Goal: Task Accomplishment & Management: Manage account settings

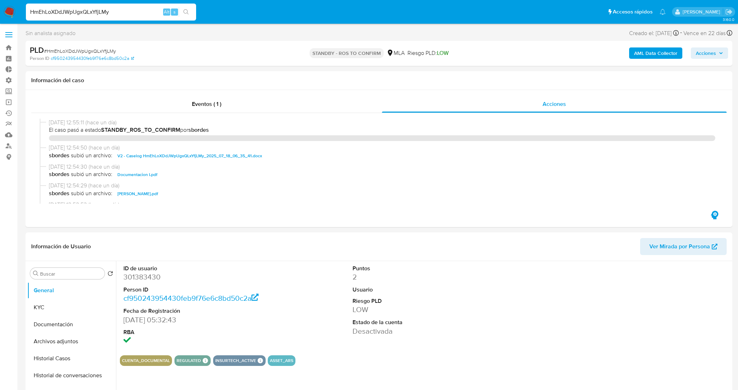
select select "10"
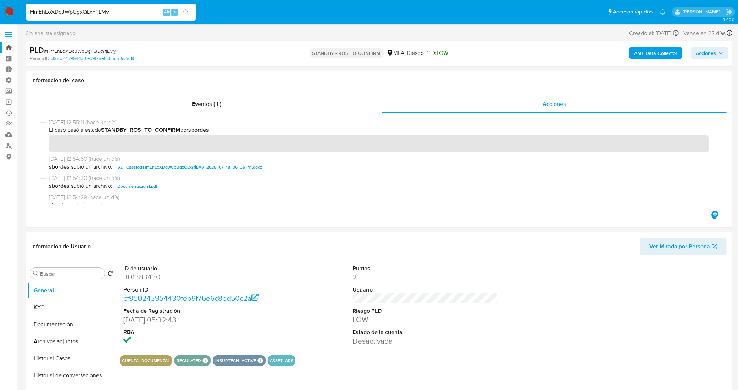
click at [8, 47] on link "Bandeja" at bounding box center [42, 47] width 84 height 11
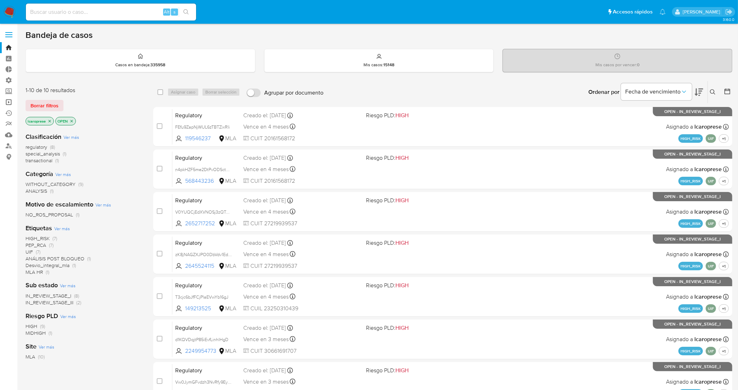
click at [9, 104] on link "Operaciones masivas" at bounding box center [42, 102] width 84 height 11
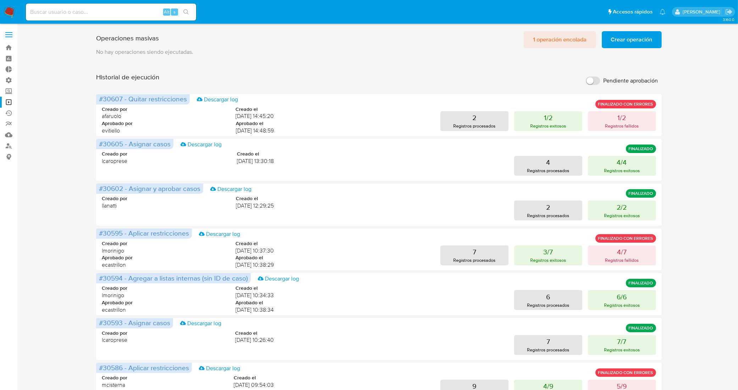
click at [566, 42] on span "1 operación encolada" at bounding box center [560, 40] width 54 height 16
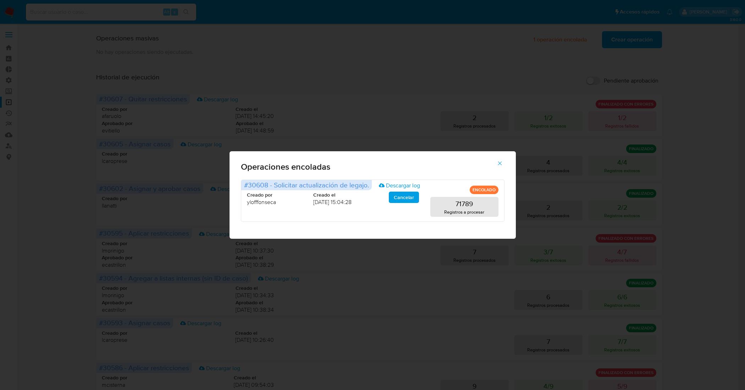
click at [497, 162] on icon "button" at bounding box center [499, 163] width 6 height 6
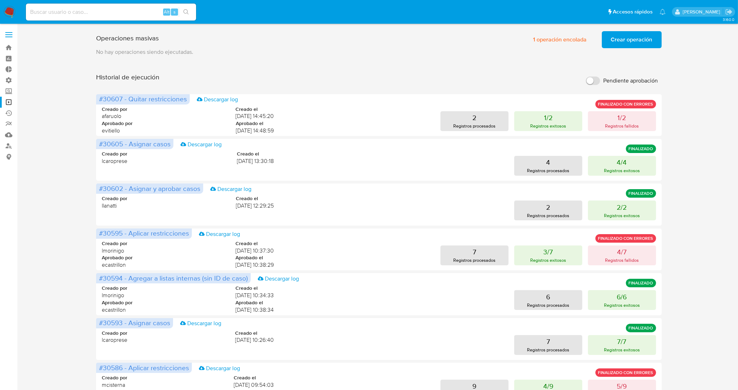
click at [634, 38] on span "Crear operación" at bounding box center [631, 40] width 41 height 16
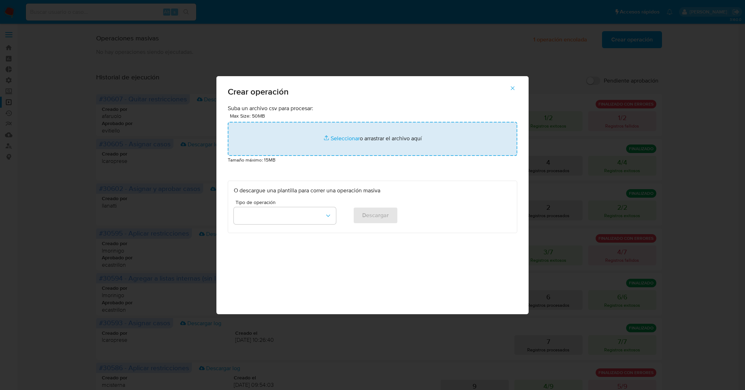
click at [338, 141] on input "file" at bounding box center [372, 139] width 289 height 34
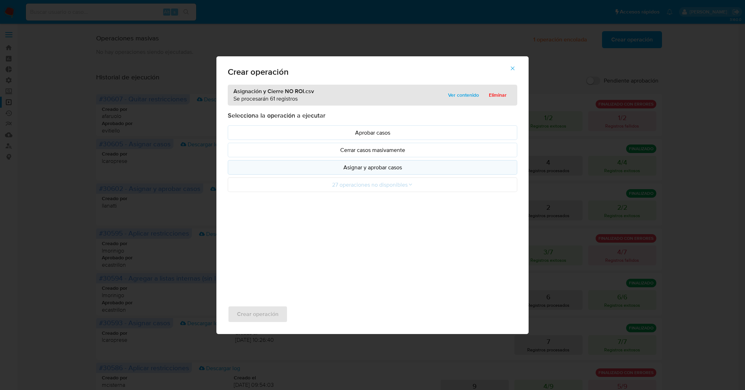
click at [414, 162] on button "Asignar y aprobar casos" at bounding box center [372, 167] width 289 height 15
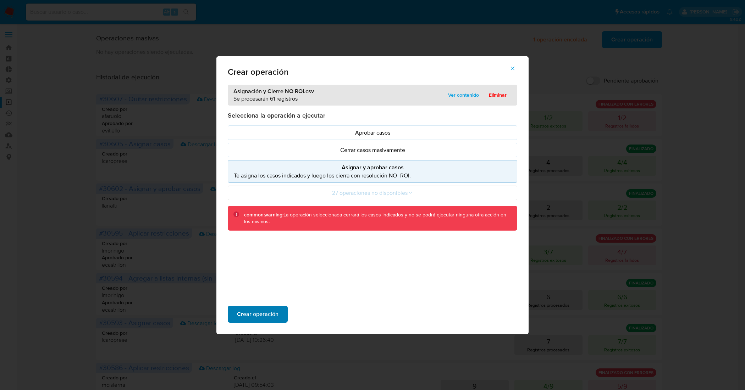
click at [265, 319] on span "Crear operación" at bounding box center [257, 315] width 41 height 16
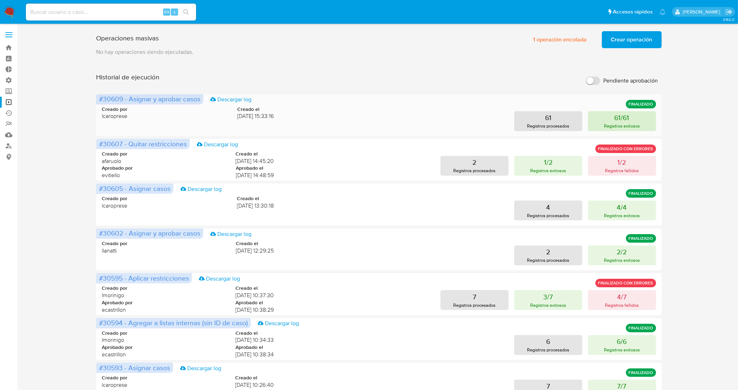
click at [612, 119] on button "61/61 Registros exitosos" at bounding box center [622, 121] width 68 height 20
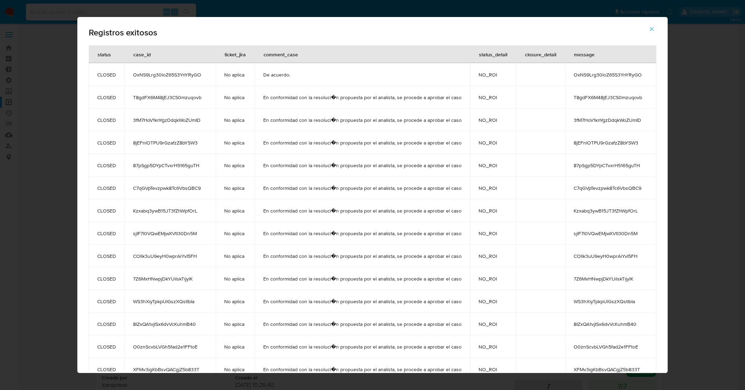
click at [655, 28] on icon "button" at bounding box center [651, 29] width 6 height 6
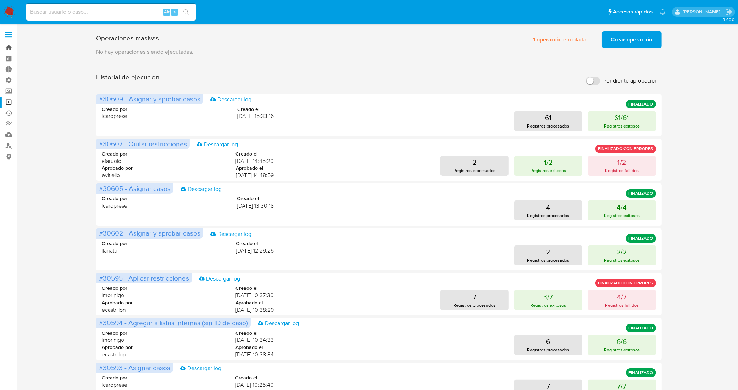
click at [8, 50] on link "Bandeja" at bounding box center [42, 47] width 84 height 11
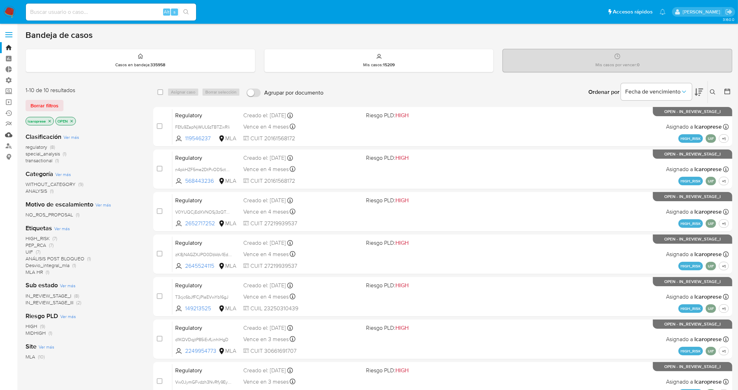
click at [6, 135] on link "Mulan" at bounding box center [42, 134] width 84 height 11
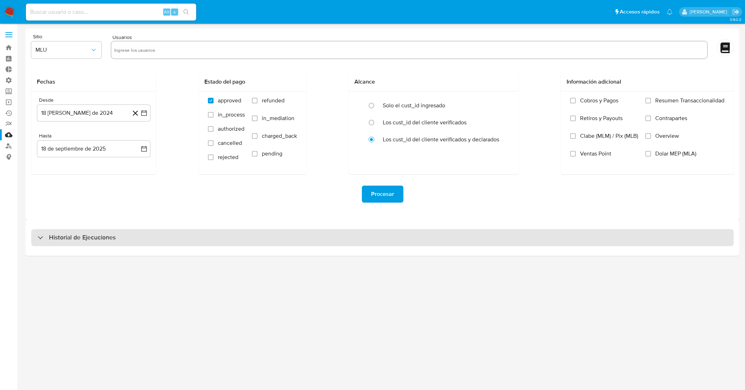
click at [91, 235] on h3 "Historial de Ejecuciones" at bounding box center [82, 238] width 67 height 9
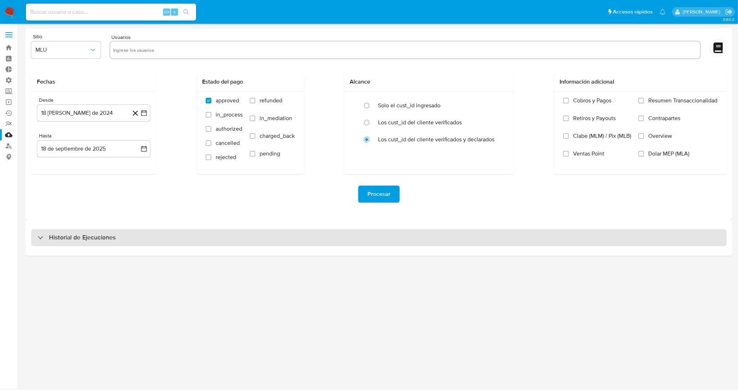
select select "10"
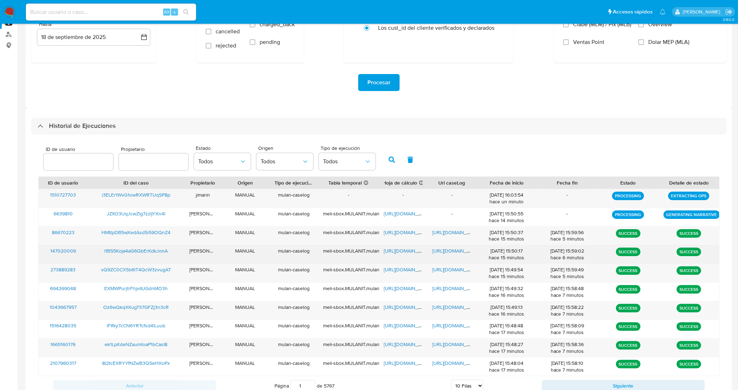
scroll to position [133, 0]
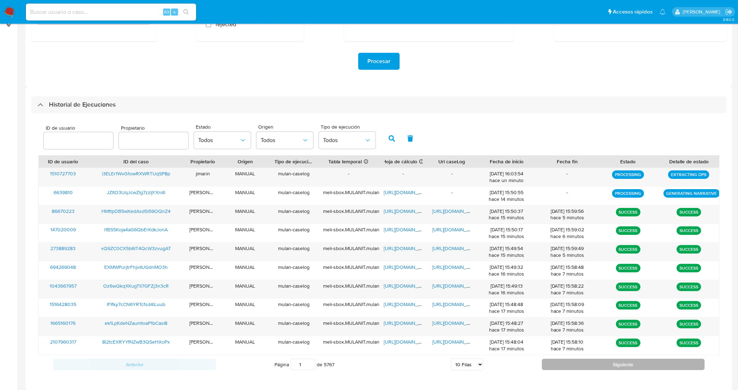
click at [555, 363] on button "Siguiente" at bounding box center [623, 364] width 163 height 11
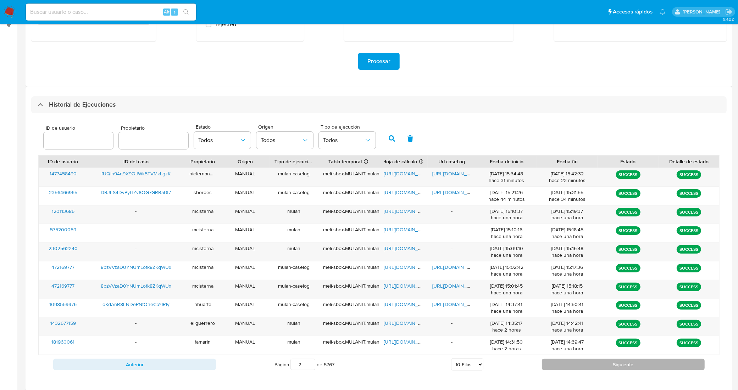
click at [589, 364] on button "Siguiente" at bounding box center [623, 364] width 163 height 11
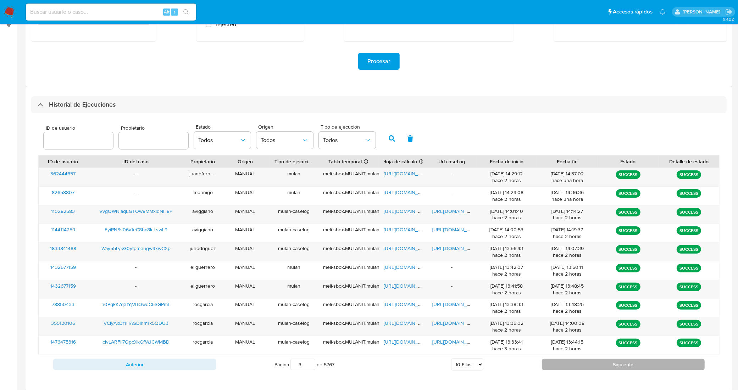
click at [584, 371] on button "Siguiente" at bounding box center [623, 364] width 163 height 11
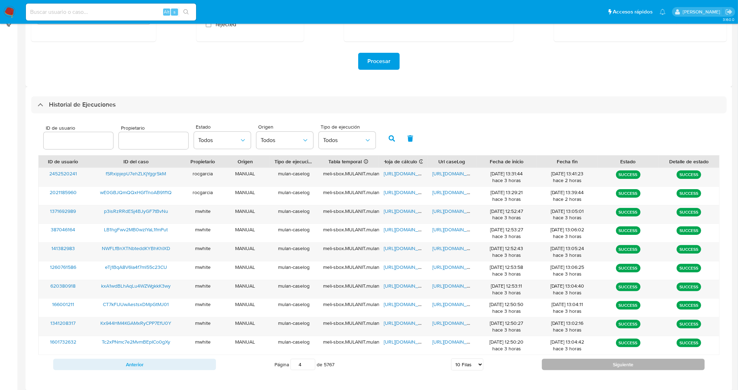
click at [559, 364] on button "Siguiente" at bounding box center [623, 364] width 163 height 11
type input "5"
click at [405, 286] on span "https://docs.google.com/spreadsheets/d/1tuDgiybaNlPfHvX_jVW-06NhG7fzLtn4hxM8-VZ…" at bounding box center [408, 286] width 49 height 7
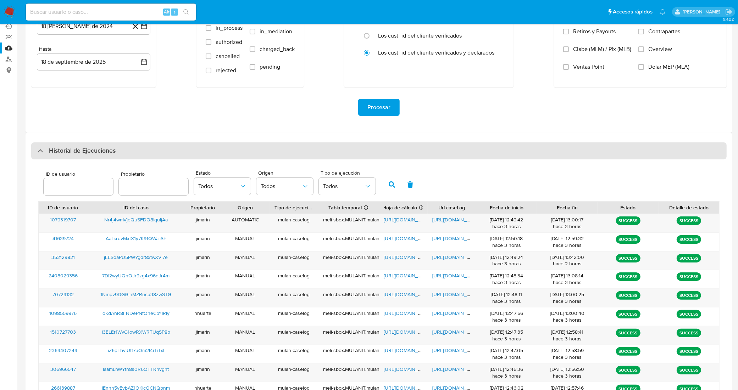
scroll to position [164, 0]
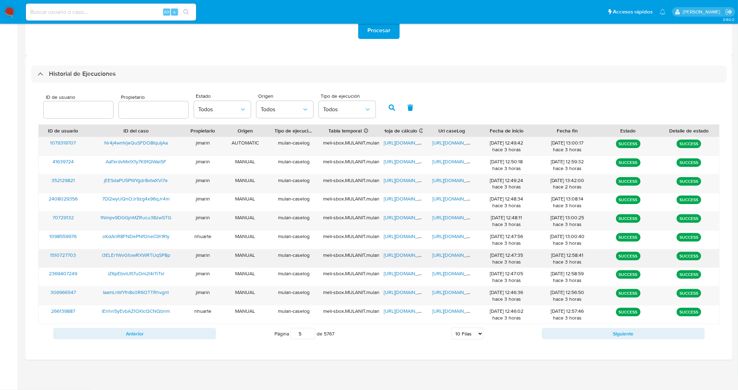
drag, startPoint x: 82, startPoint y: 254, endPoint x: 45, endPoint y: 255, distance: 36.5
click at [45, 255] on div "1510727703" at bounding box center [63, 259] width 49 height 18
click at [77, 107] on input "number" at bounding box center [78, 109] width 69 height 9
paste input "1510727703"
type input "1510727703"
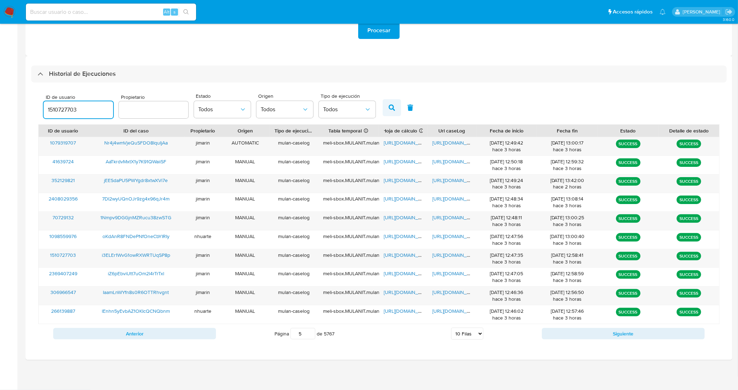
click at [389, 110] on icon "button" at bounding box center [392, 108] width 6 height 6
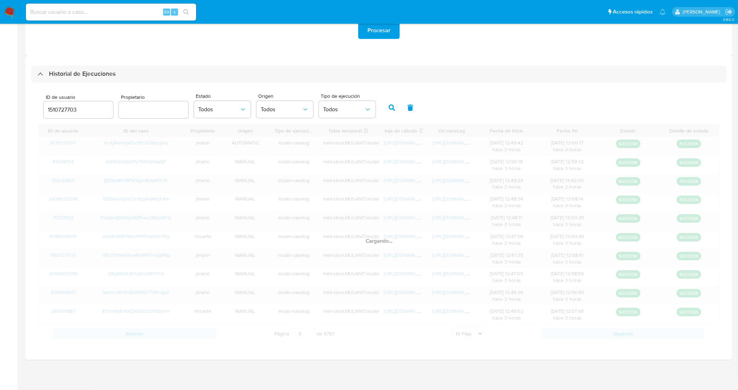
type input "1"
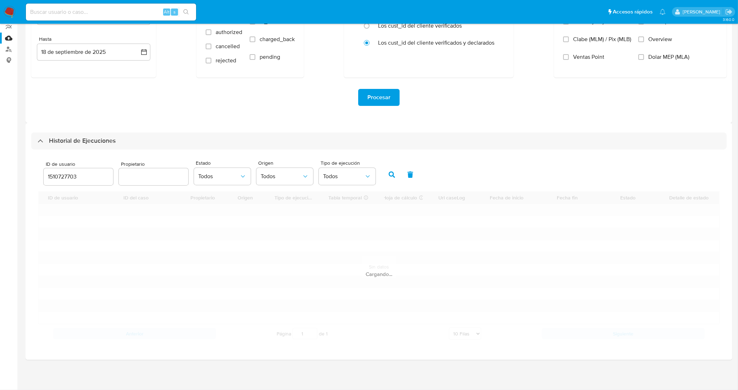
scroll to position [51, 0]
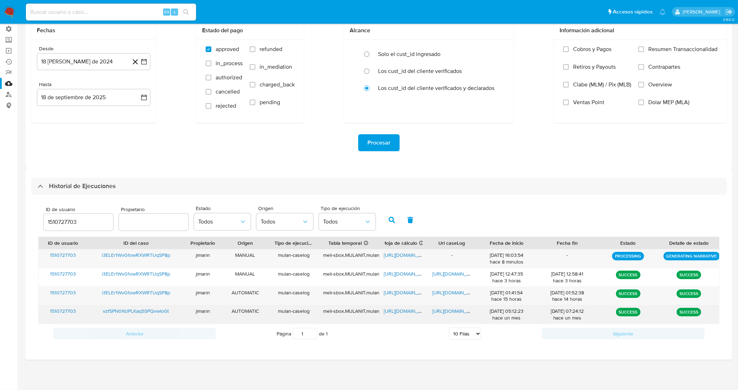
click at [408, 311] on span "https://docs.google.com/spreadsheets/d/19tdBbBQBxr0UGrbfI7-28npKhSndW2j8AxcI1S7…" at bounding box center [408, 311] width 49 height 7
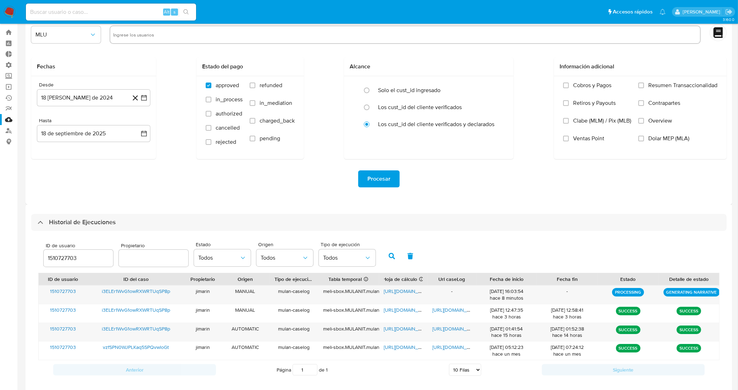
scroll to position [0, 0]
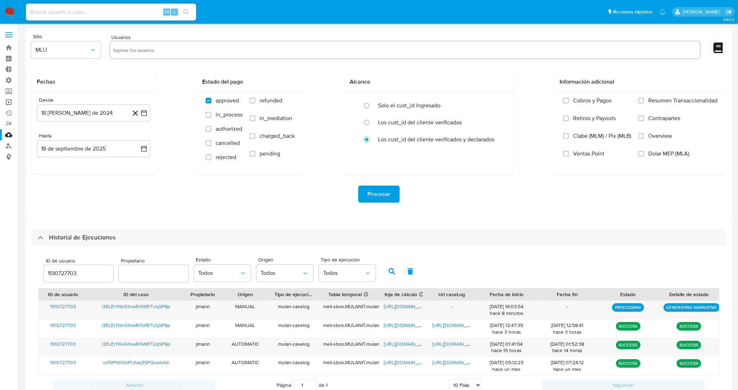
click at [9, 101] on link "Operaciones masivas" at bounding box center [42, 102] width 84 height 11
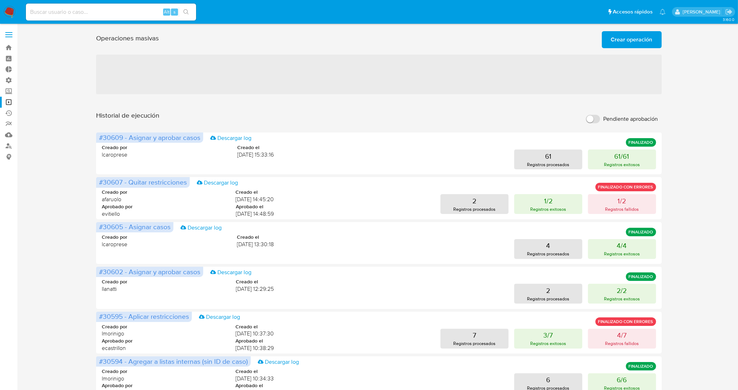
click at [635, 43] on span "Crear operación" at bounding box center [631, 40] width 41 height 16
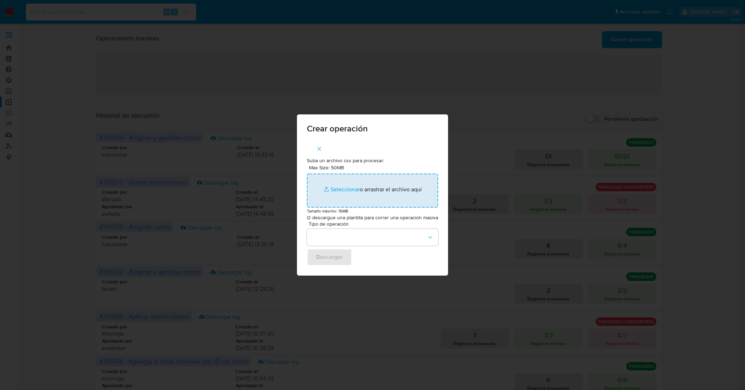
click at [345, 191] on input "Max Size: 50MB Seleccionar archivos" at bounding box center [372, 191] width 131 height 34
click at [410, 240] on button "button" at bounding box center [372, 237] width 131 height 17
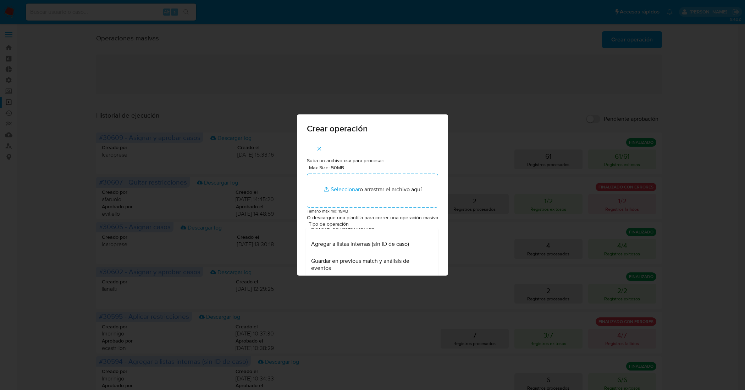
scroll to position [134, 0]
drag, startPoint x: 18, startPoint y: 219, endPoint x: 85, endPoint y: 2, distance: 227.0
click at [18, 219] on div "Crear operación Suba un archivo csv para procesar: Max Size: 50MB Seleccionar a…" at bounding box center [372, 195] width 745 height 390
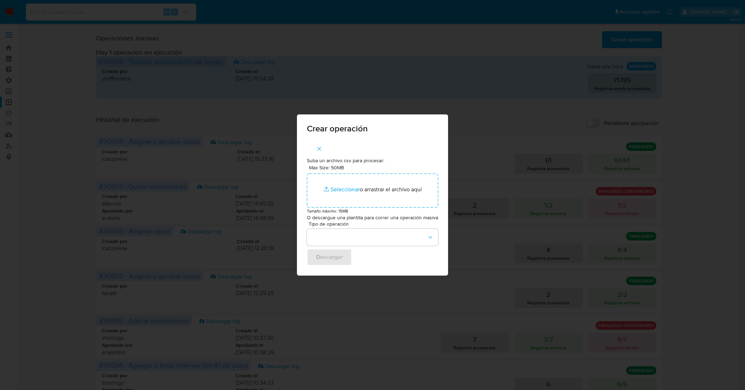
click at [1, 216] on div "Crear operación Suba un archivo csv para procesar: Max Size: 50MB Seleccionar a…" at bounding box center [372, 195] width 745 height 390
click at [61, 217] on div "Crear operación Suba un archivo csv para procesar: Max Size: 50MB Seleccionar a…" at bounding box center [372, 195] width 745 height 390
click at [390, 330] on div "Crear operación Suba un archivo csv para procesar: Max Size: 50MB Seleccionar a…" at bounding box center [372, 195] width 745 height 390
click at [317, 149] on icon "button" at bounding box center [319, 149] width 6 height 6
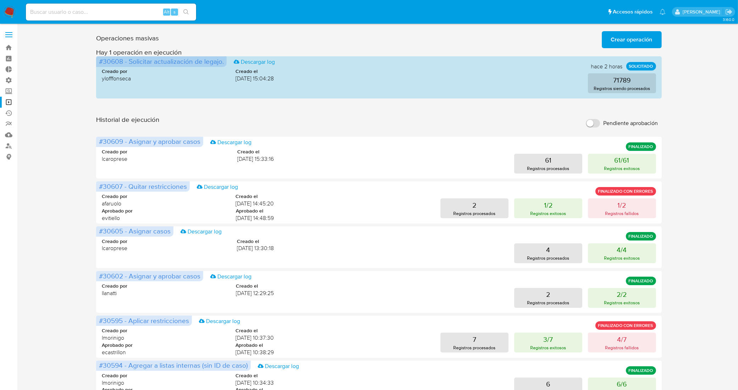
click at [122, 10] on input at bounding box center [111, 11] width 170 height 9
paste input "483412001"
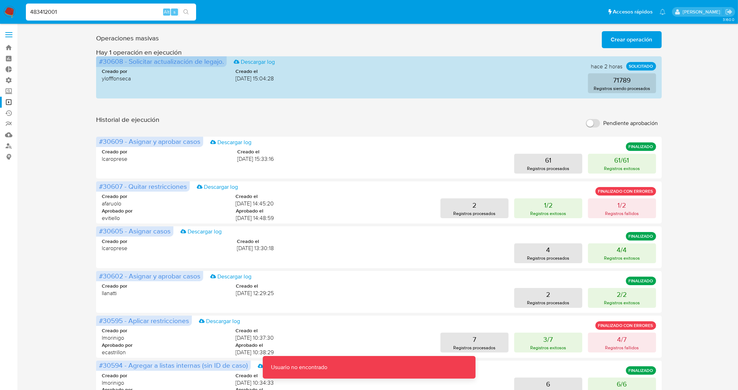
click at [86, 8] on input "483412001" at bounding box center [111, 11] width 170 height 9
type input "483412001"
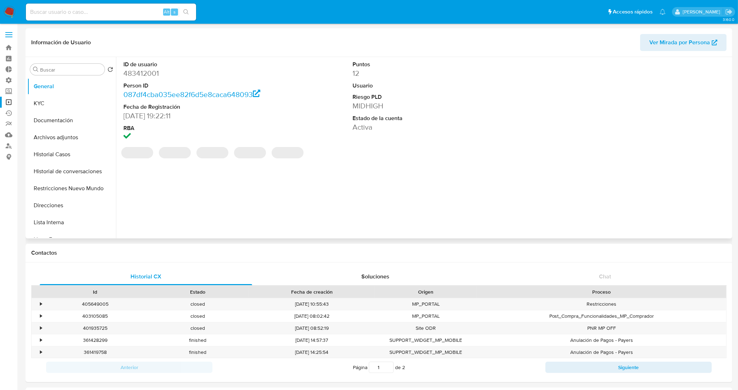
select select "10"
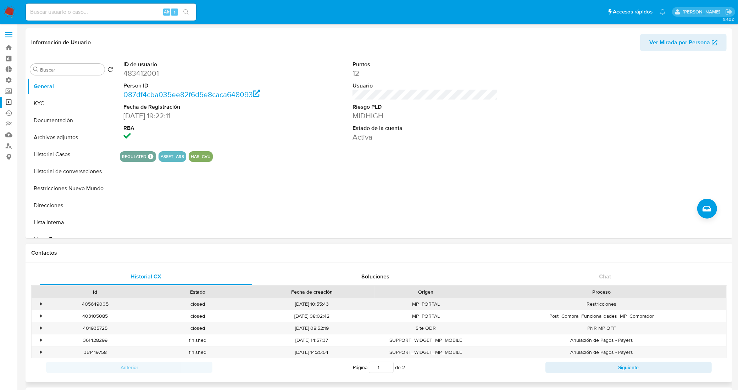
click at [97, 302] on div "405649005" at bounding box center [95, 305] width 102 height 12
copy div "405649005"
click at [54, 156] on button "Historial Casos" at bounding box center [68, 154] width 83 height 17
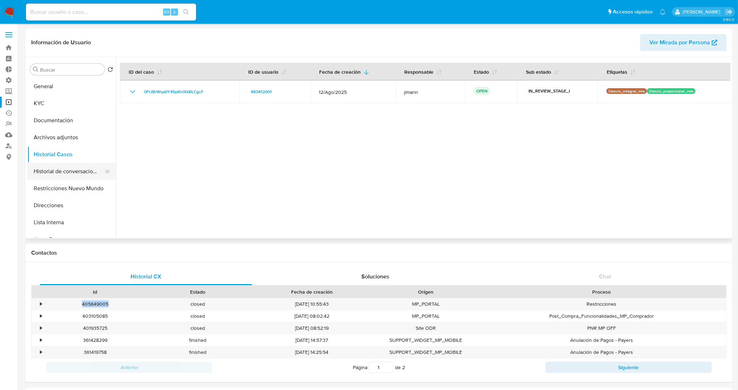
click at [68, 176] on button "Historial de conversaciones" at bounding box center [68, 171] width 83 height 17
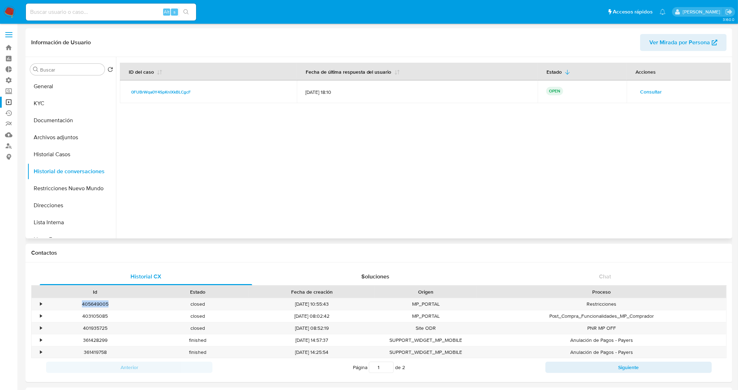
click at [647, 93] on span "Consultar" at bounding box center [651, 92] width 22 height 10
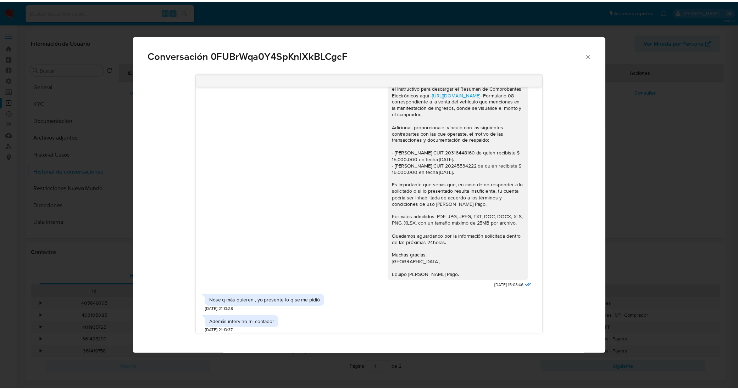
scroll to position [854, 0]
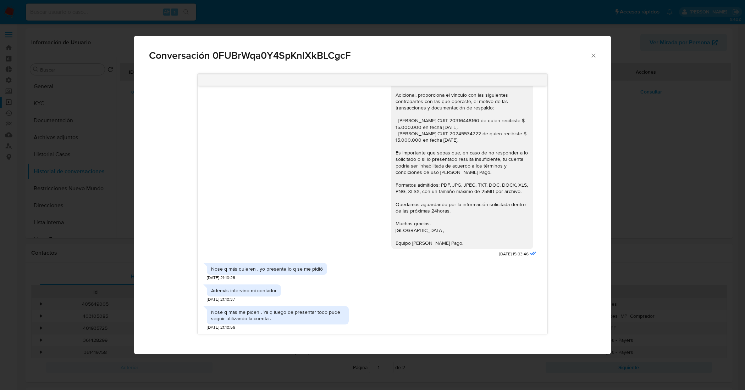
click at [595, 56] on icon "Cerrar" at bounding box center [593, 55] width 7 height 7
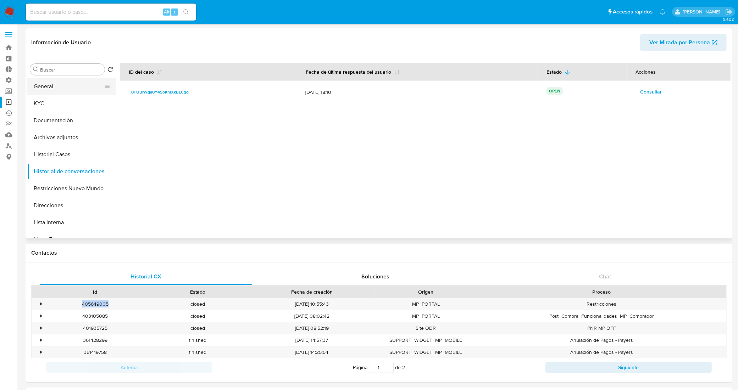
click at [41, 86] on button "General" at bounding box center [68, 86] width 83 height 17
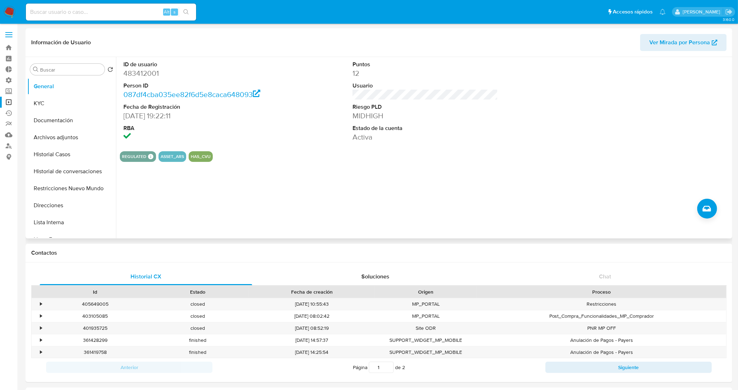
click at [302, 138] on div "ID de usuario 483412001 Person ID 087df4cba035ee82f6d5e8caca648093 Fecha de Reg…" at bounding box center [425, 101] width 611 height 89
click at [45, 91] on button "General" at bounding box center [68, 86] width 83 height 17
click at [9, 47] on link "Bandeja" at bounding box center [42, 47] width 84 height 11
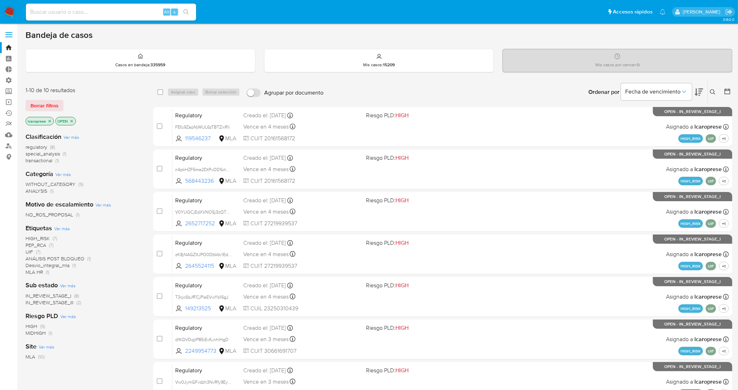
paste input "483412001"
click at [132, 12] on input at bounding box center [111, 11] width 170 height 9
type input "483412001"
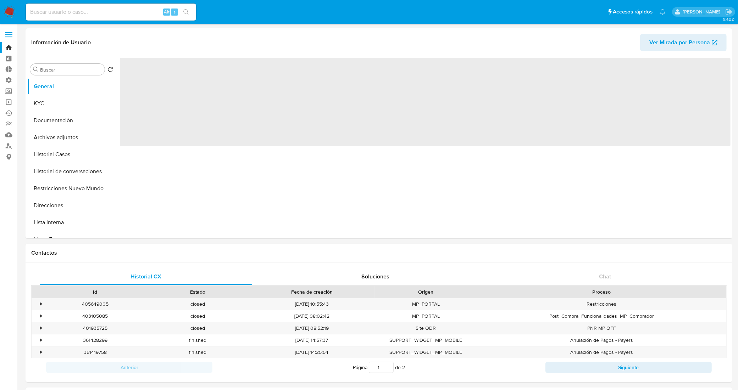
select select "10"
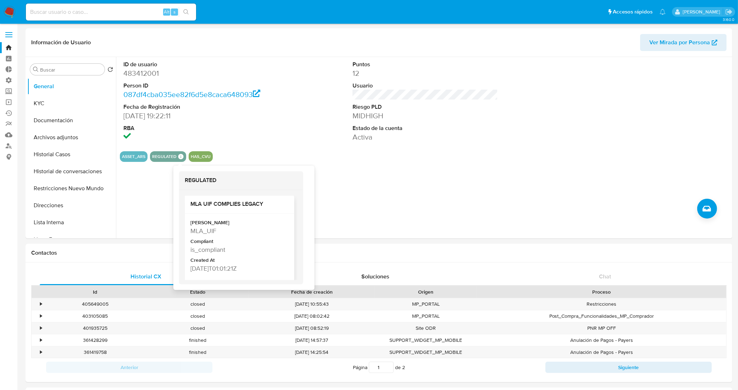
scroll to position [6, 0]
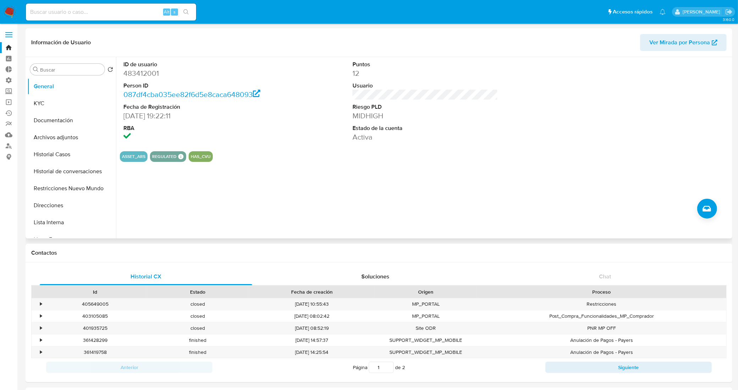
click at [256, 143] on div "ID de usuario 483412001 Person ID 087df4cba035ee82f6d5e8caca648093 Fecha de Reg…" at bounding box center [196, 101] width 153 height 89
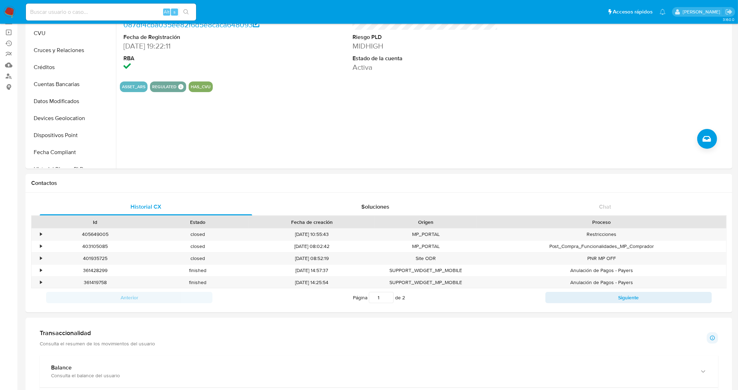
scroll to position [0, 0]
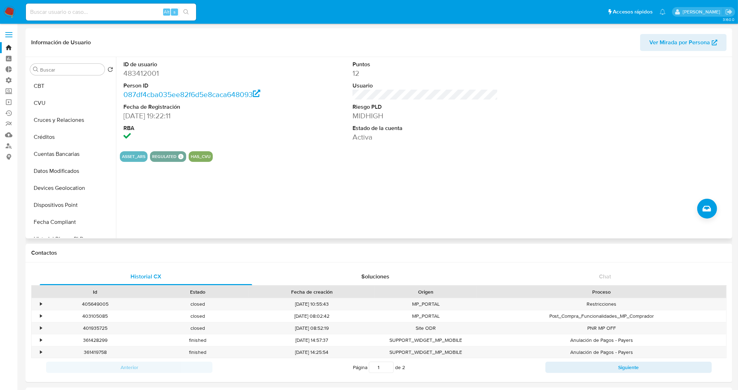
click at [146, 75] on dd "483412001" at bounding box center [196, 73] width 146 height 10
copy dd "483412001"
click at [338, 192] on div "ID de usuario 483412001 Person ID 087df4cba035ee82f6d5e8caca648093 Fecha de Reg…" at bounding box center [423, 148] width 614 height 182
click at [69, 158] on button "Historial Casos" at bounding box center [68, 154] width 83 height 17
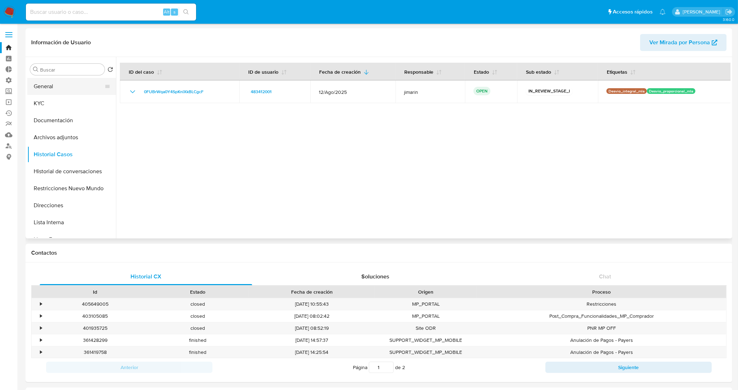
click at [64, 85] on button "General" at bounding box center [68, 86] width 83 height 17
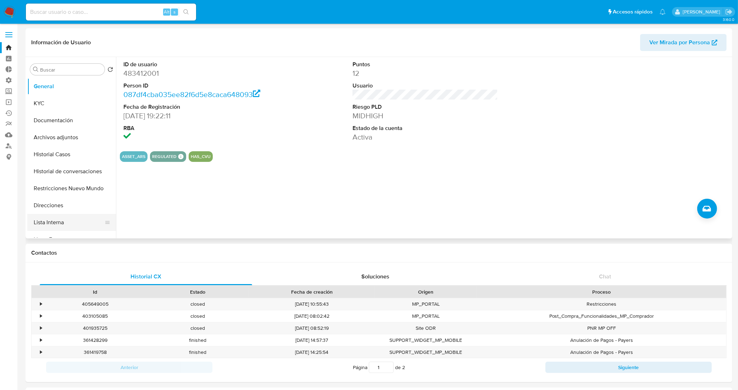
click at [68, 221] on button "Lista Interna" at bounding box center [68, 222] width 83 height 17
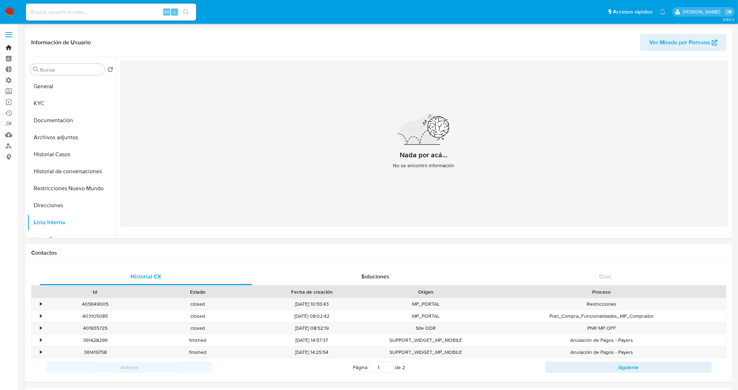
click at [2, 45] on link "Bandeja" at bounding box center [42, 47] width 84 height 11
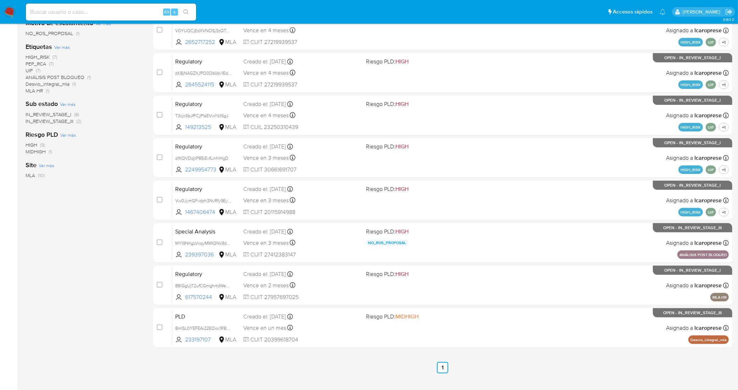
scroll to position [194, 0]
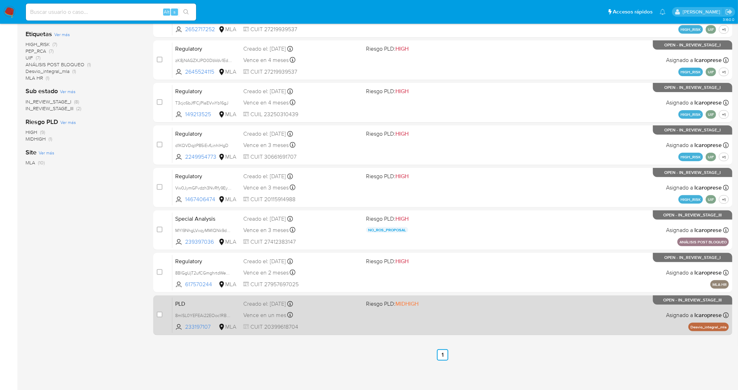
click at [330, 311] on div "Vence en un mes Vence el [DATE] 12:12:22" at bounding box center [301, 316] width 117 height 10
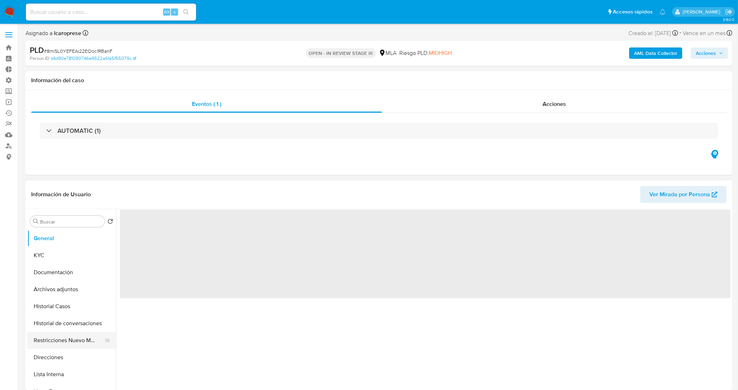
select select "10"
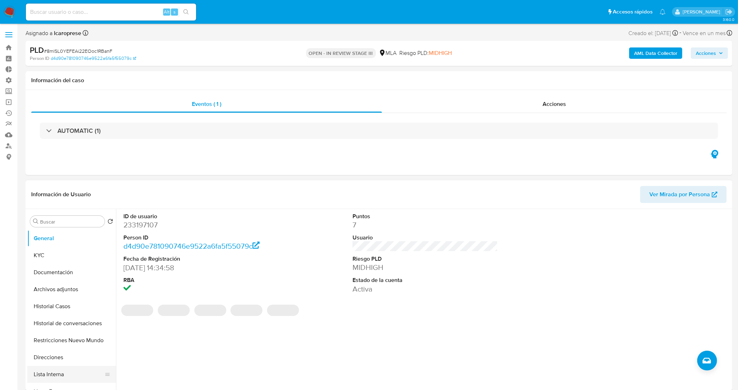
click at [66, 376] on button "Lista Interna" at bounding box center [68, 374] width 83 height 17
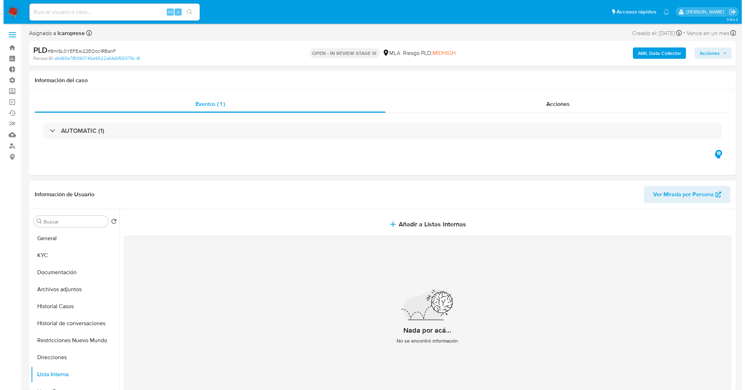
scroll to position [44, 0]
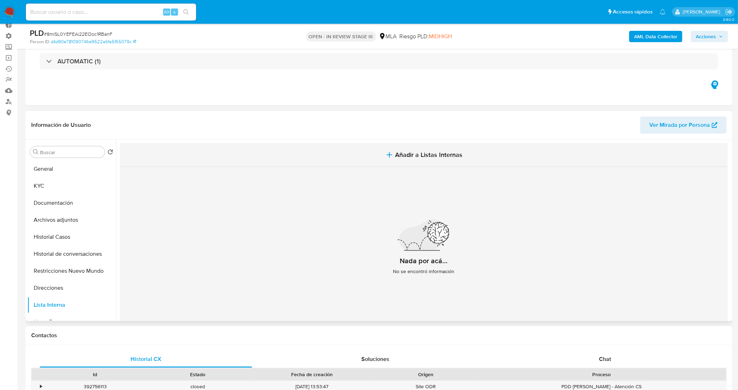
click at [431, 160] on button "Añadir a Listas Internas" at bounding box center [424, 155] width 608 height 24
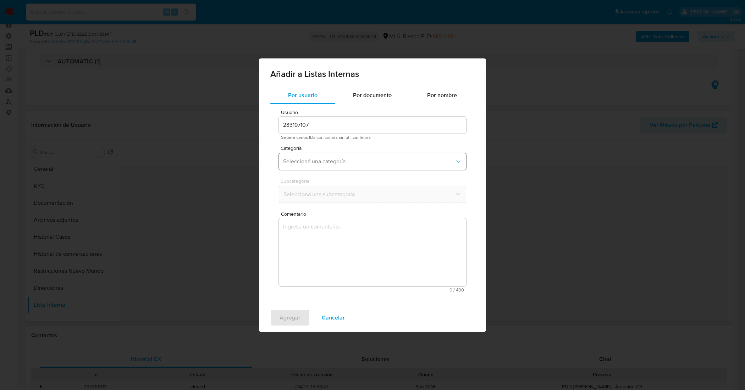
click at [355, 163] on span "Seleccioná una categoría" at bounding box center [369, 161] width 172 height 7
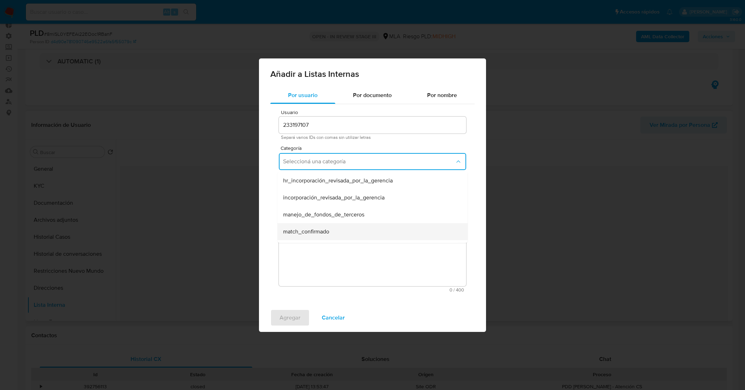
scroll to position [167, 0]
click at [355, 197] on div "otros" at bounding box center [370, 200] width 174 height 17
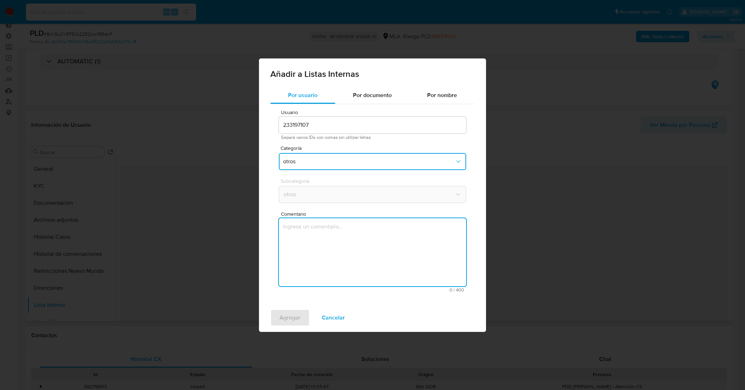
click at [378, 238] on textarea "Comentario" at bounding box center [372, 252] width 187 height 68
click at [382, 167] on button "otros" at bounding box center [372, 161] width 187 height 17
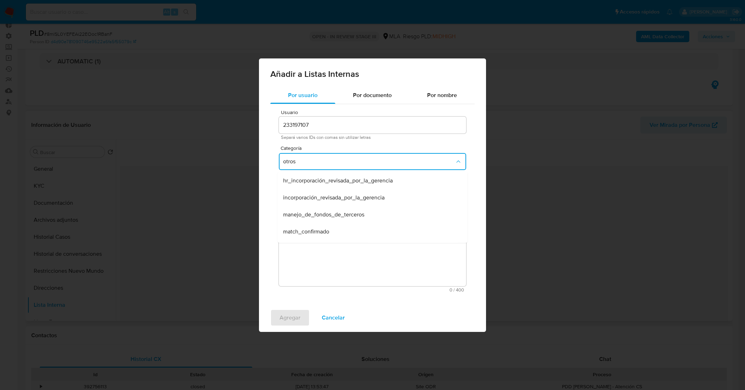
scroll to position [160, 0]
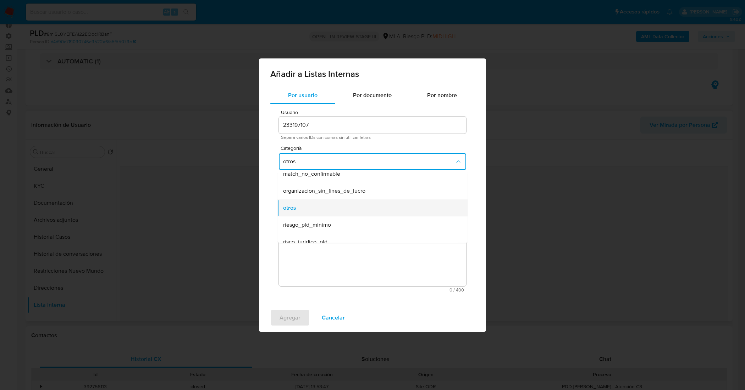
click at [373, 206] on div "otros" at bounding box center [370, 207] width 174 height 17
drag, startPoint x: 340, startPoint y: 317, endPoint x: 331, endPoint y: 310, distance: 11.8
click at [339, 317] on span "Cancelar" at bounding box center [333, 318] width 23 height 16
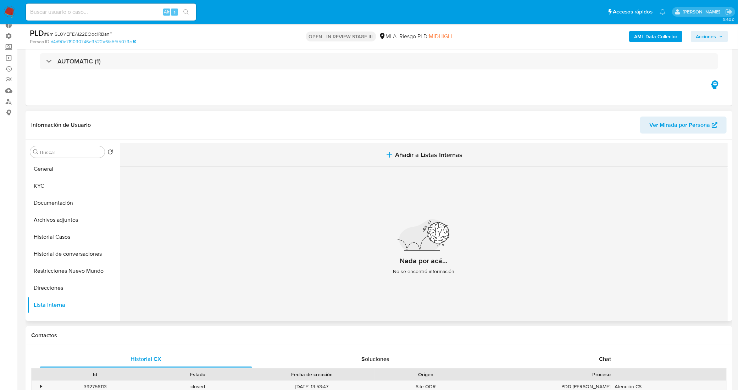
click at [410, 157] on span "Añadir a Listas Internas" at bounding box center [428, 155] width 67 height 8
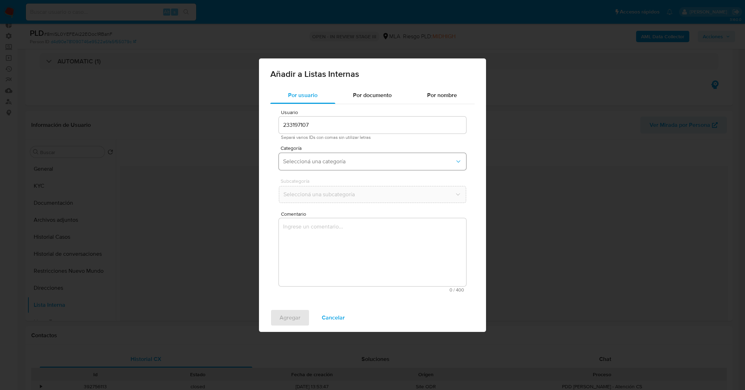
click at [357, 165] on button "Seleccioná una categoría" at bounding box center [372, 161] width 187 height 17
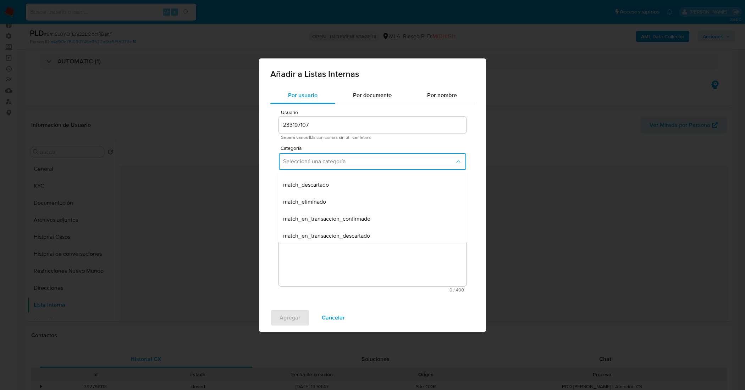
scroll to position [167, 0]
click at [328, 313] on span "Cancelar" at bounding box center [333, 318] width 23 height 16
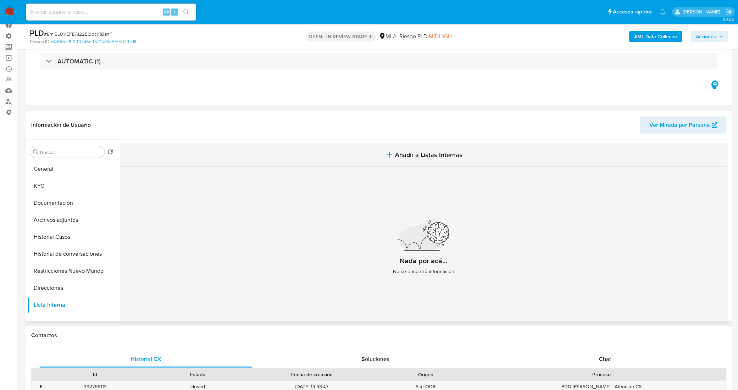
click at [393, 152] on icon "button" at bounding box center [389, 155] width 9 height 9
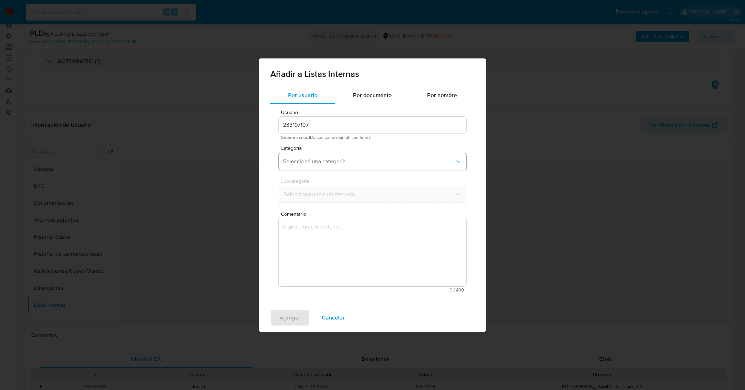
click at [347, 163] on span "Seleccioná una categoría" at bounding box center [369, 161] width 172 height 7
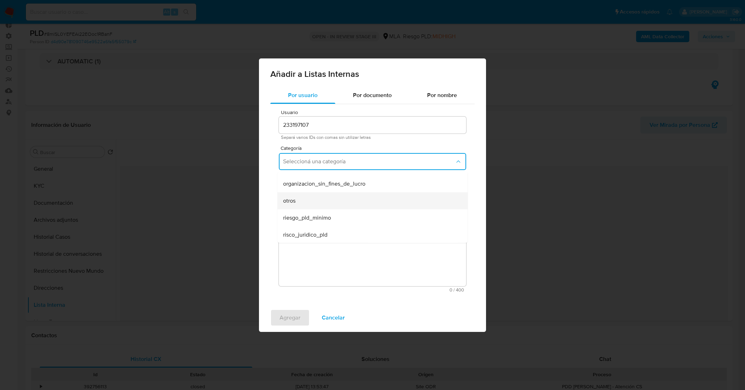
click at [332, 199] on div "otros" at bounding box center [370, 200] width 174 height 17
click at [358, 158] on span "otros" at bounding box center [369, 161] width 172 height 7
click at [391, 227] on div "match_confirmado" at bounding box center [370, 231] width 174 height 17
click at [357, 192] on span "Seleccioná una subcategoría" at bounding box center [369, 194] width 172 height 7
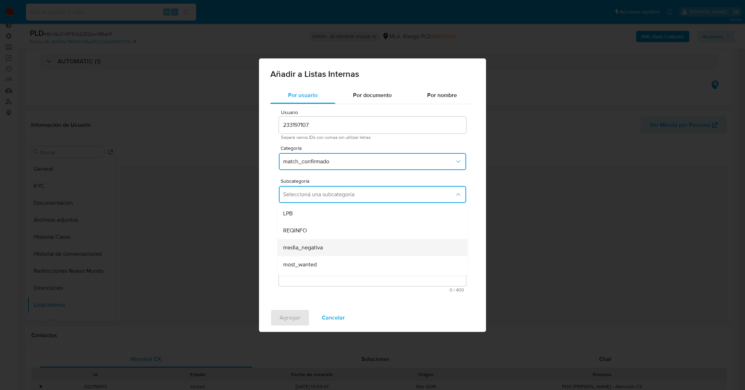
click at [399, 249] on div "media_negativa" at bounding box center [370, 247] width 174 height 17
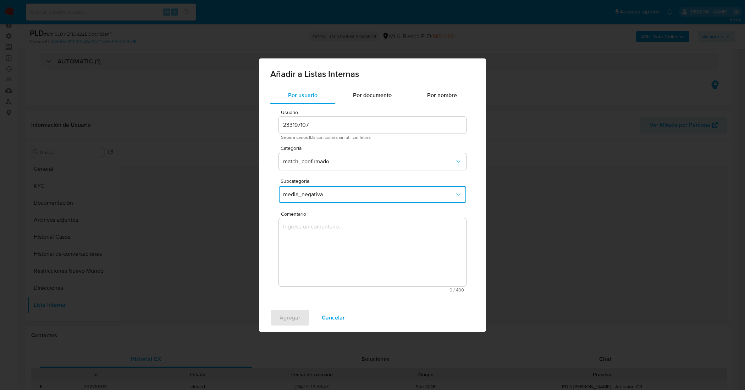
click at [391, 239] on textarea "Comentario" at bounding box center [372, 252] width 187 height 68
click at [411, 166] on button "match_confirmado" at bounding box center [372, 161] width 187 height 17
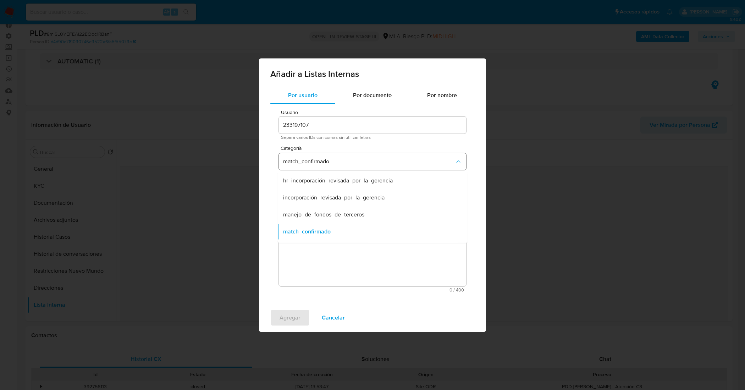
click at [439, 158] on span "match_confirmado" at bounding box center [369, 161] width 172 height 7
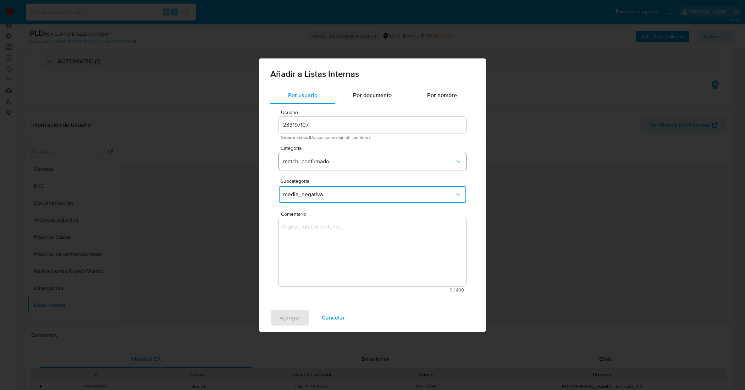
click at [396, 164] on span "match_confirmado" at bounding box center [369, 161] width 172 height 7
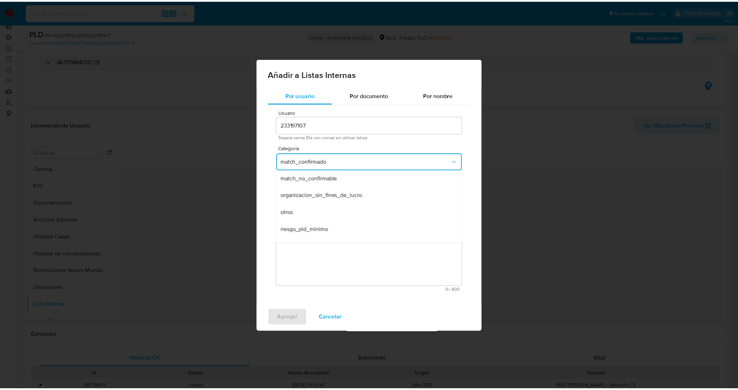
scroll to position [167, 0]
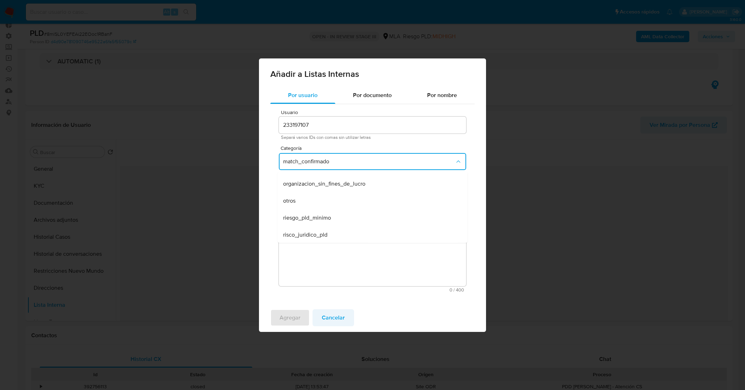
click at [342, 319] on span "Cancelar" at bounding box center [333, 318] width 23 height 16
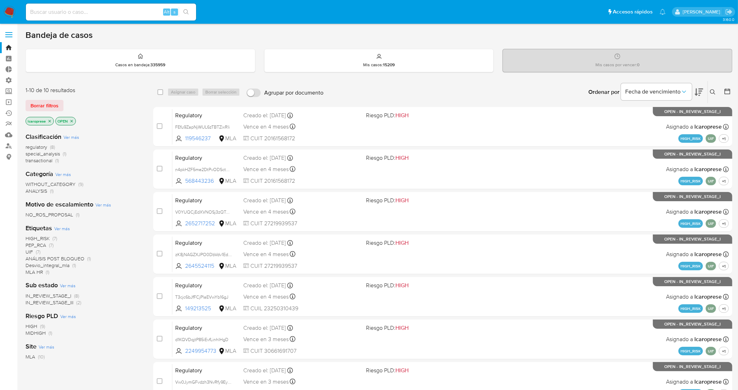
click at [145, 13] on input at bounding box center [111, 11] width 170 height 9
paste input "IBsVqhILZbkEH5xj8GWTRIdf"
type input "IBsVqhILZbkEH5xj8GWTRIdf"
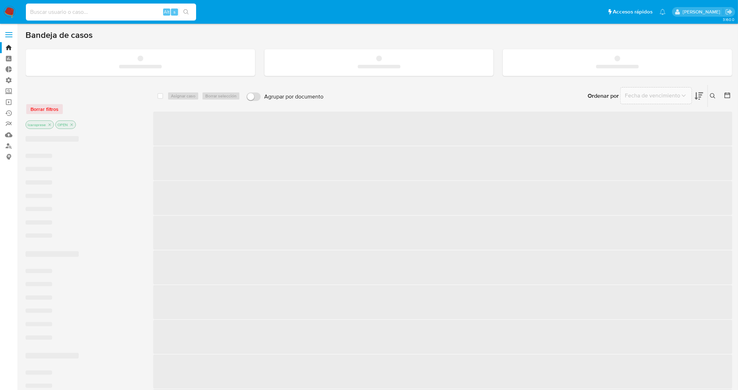
click at [108, 12] on input at bounding box center [111, 11] width 170 height 9
paste input "IBsVqhILZbkEH5xj8GWTRIdf"
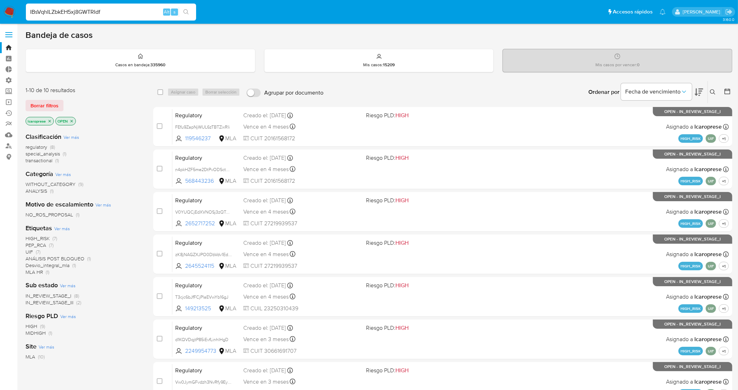
type input "IBsVqhILZbkEH5xj8GWTRIdf"
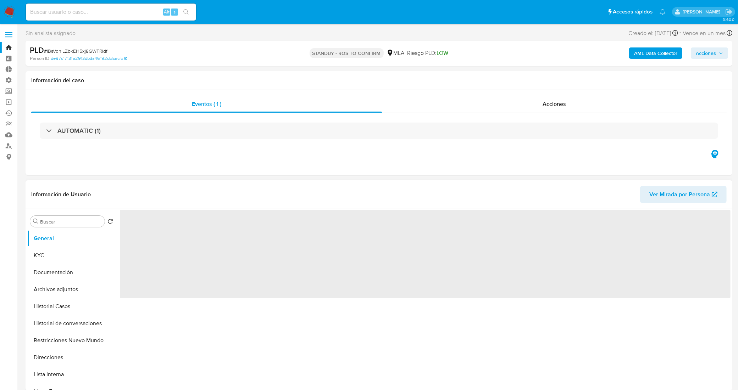
select select "10"
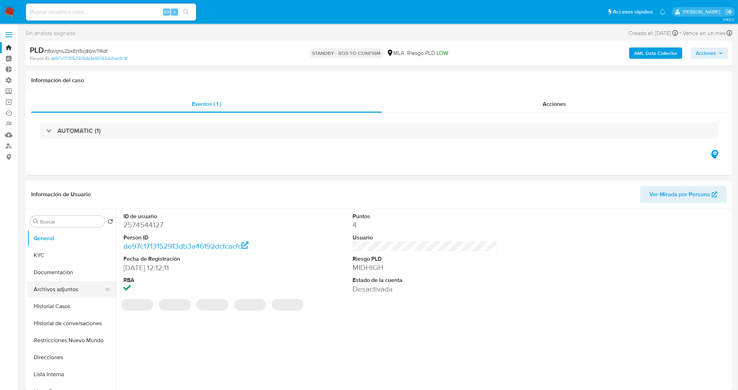
click at [68, 288] on button "Archivos adjuntos" at bounding box center [68, 289] width 83 height 17
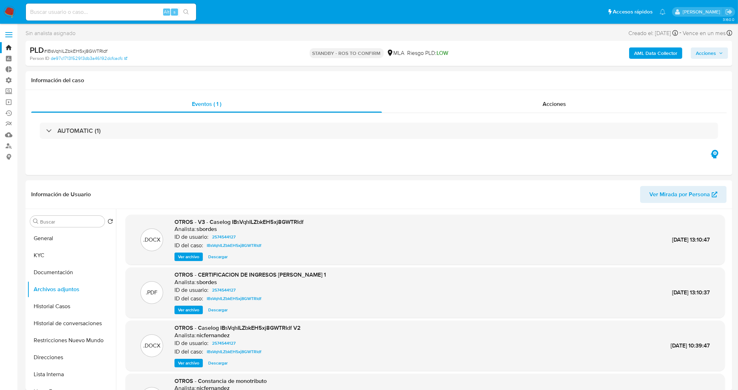
click at [96, 50] on span "# IBsVqhILZbkEH5xj8GWTRIdf" at bounding box center [75, 51] width 63 height 7
copy span "IBsVqhILZbkEH5xj8GWTRIdf"
click at [11, 46] on link "Bandeja" at bounding box center [42, 47] width 84 height 11
